Goal: Navigation & Orientation: Find specific page/section

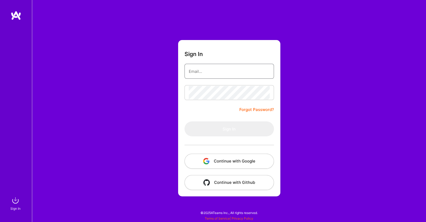
type input "[EMAIL_ADDRESS][DOMAIN_NAME]"
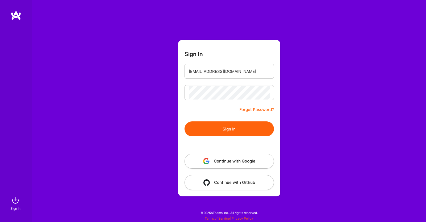
click at [239, 163] on button "Continue with Google" at bounding box center [230, 161] width 90 height 15
